Goal: Task Accomplishment & Management: Complete application form

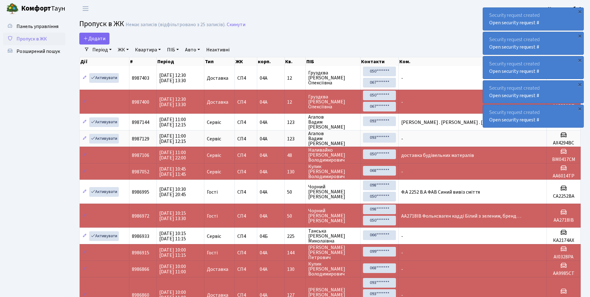
select select "25"
click at [105, 38] on span "Додати" at bounding box center [94, 38] width 22 height 7
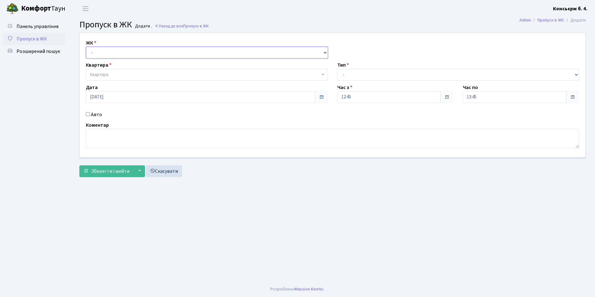
click at [103, 56] on select "- СП4, Столичне шосе, 5" at bounding box center [207, 53] width 242 height 12
select select "325"
click at [86, 47] on select "- СП4, Столичне шосе, 5" at bounding box center [207, 53] width 242 height 12
select select
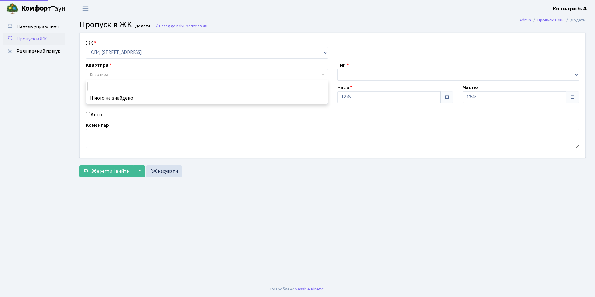
click at [105, 74] on span "Квартира" at bounding box center [99, 75] width 18 height 6
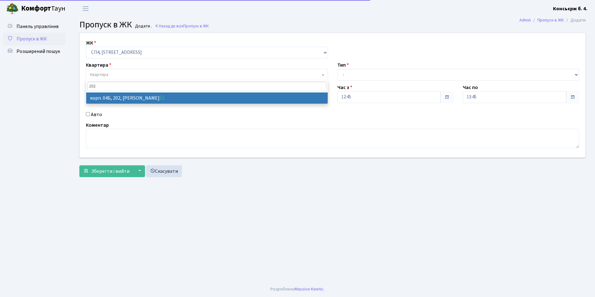
type input "202"
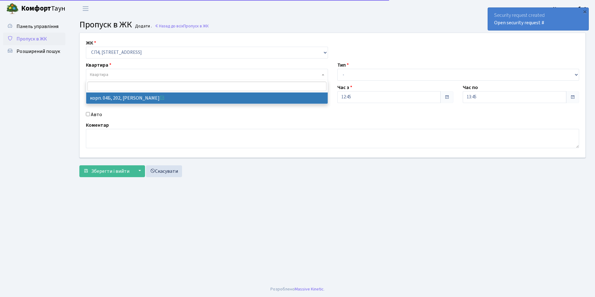
select select "21230"
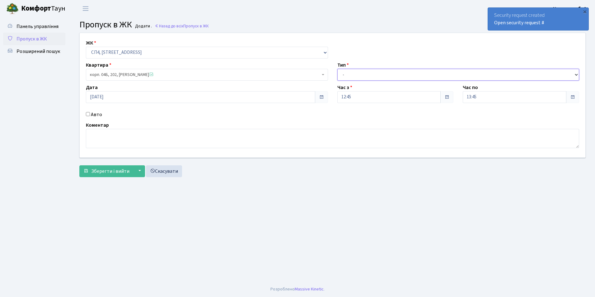
click at [363, 76] on select "- Доставка Таксі Гості Сервіс" at bounding box center [458, 75] width 242 height 12
select select "3"
click at [337, 69] on select "- Доставка Таксі Гості Сервіс" at bounding box center [458, 75] width 242 height 12
click at [87, 115] on input "Авто" at bounding box center [88, 114] width 4 height 4
checkbox input "true"
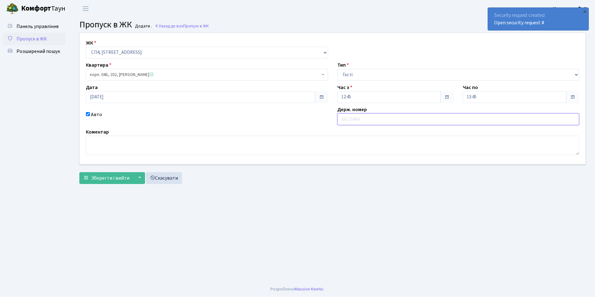
click at [360, 121] on input "text" at bounding box center [458, 119] width 242 height 12
type input "АІ9452РН"
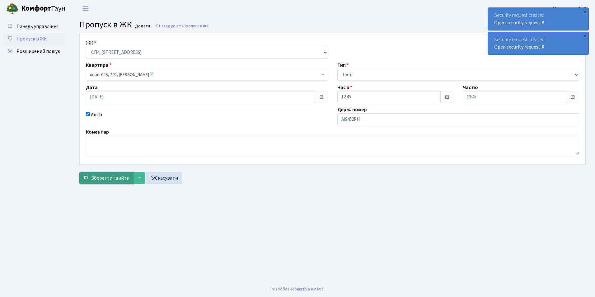
click at [113, 176] on span "Зберегти і вийти" at bounding box center [110, 178] width 38 height 7
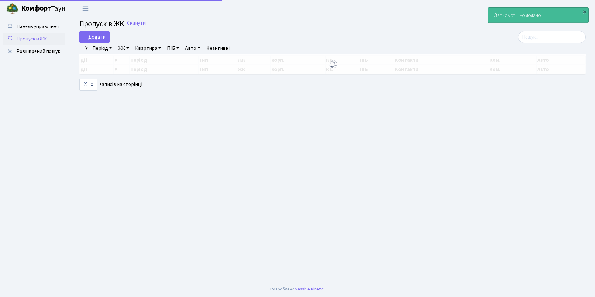
select select "25"
